Goal: Register for event/course

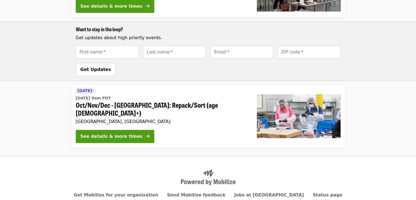
scroll to position [241, 0]
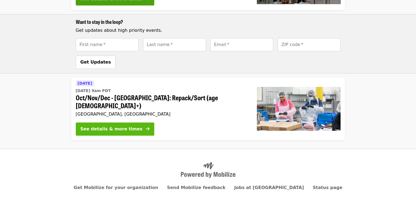
click at [93, 122] on button "See details & more times" at bounding box center [115, 128] width 79 height 13
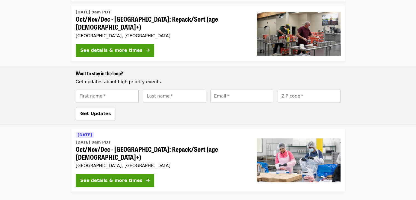
scroll to position [219, 0]
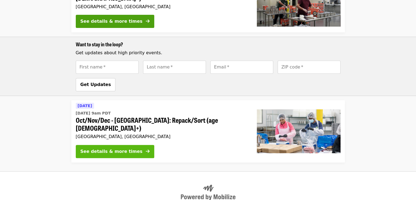
click at [125, 148] on div "See details & more times" at bounding box center [111, 151] width 62 height 7
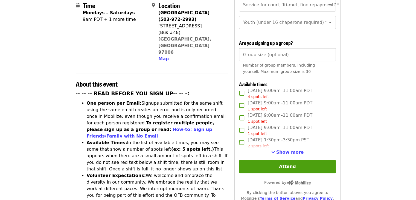
scroll to position [137, 0]
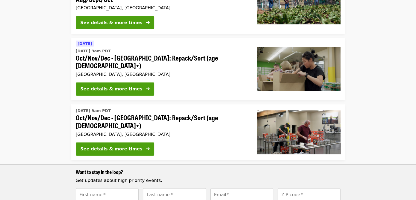
scroll to position [82, 0]
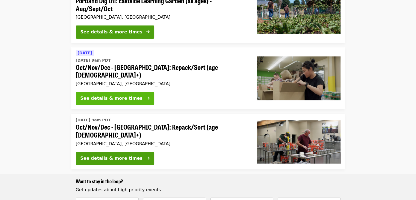
click at [129, 95] on div "See details & more times" at bounding box center [111, 98] width 62 height 7
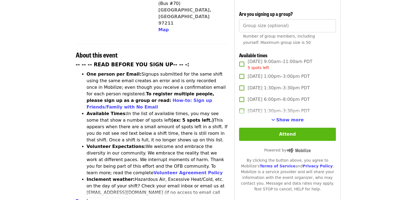
scroll to position [192, 0]
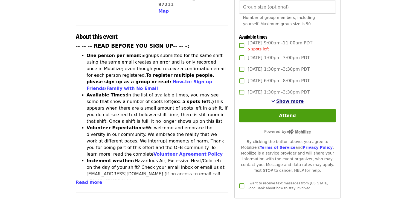
click at [278, 99] on button "Show more" at bounding box center [287, 101] width 33 height 7
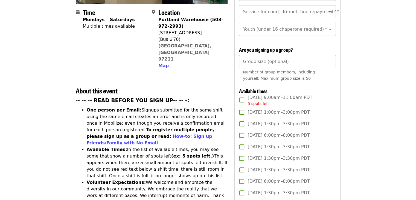
scroll to position [137, 0]
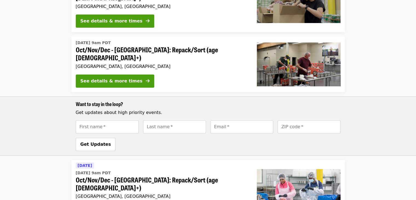
scroll to position [219, 0]
